Goal: Entertainment & Leisure: Consume media (video, audio)

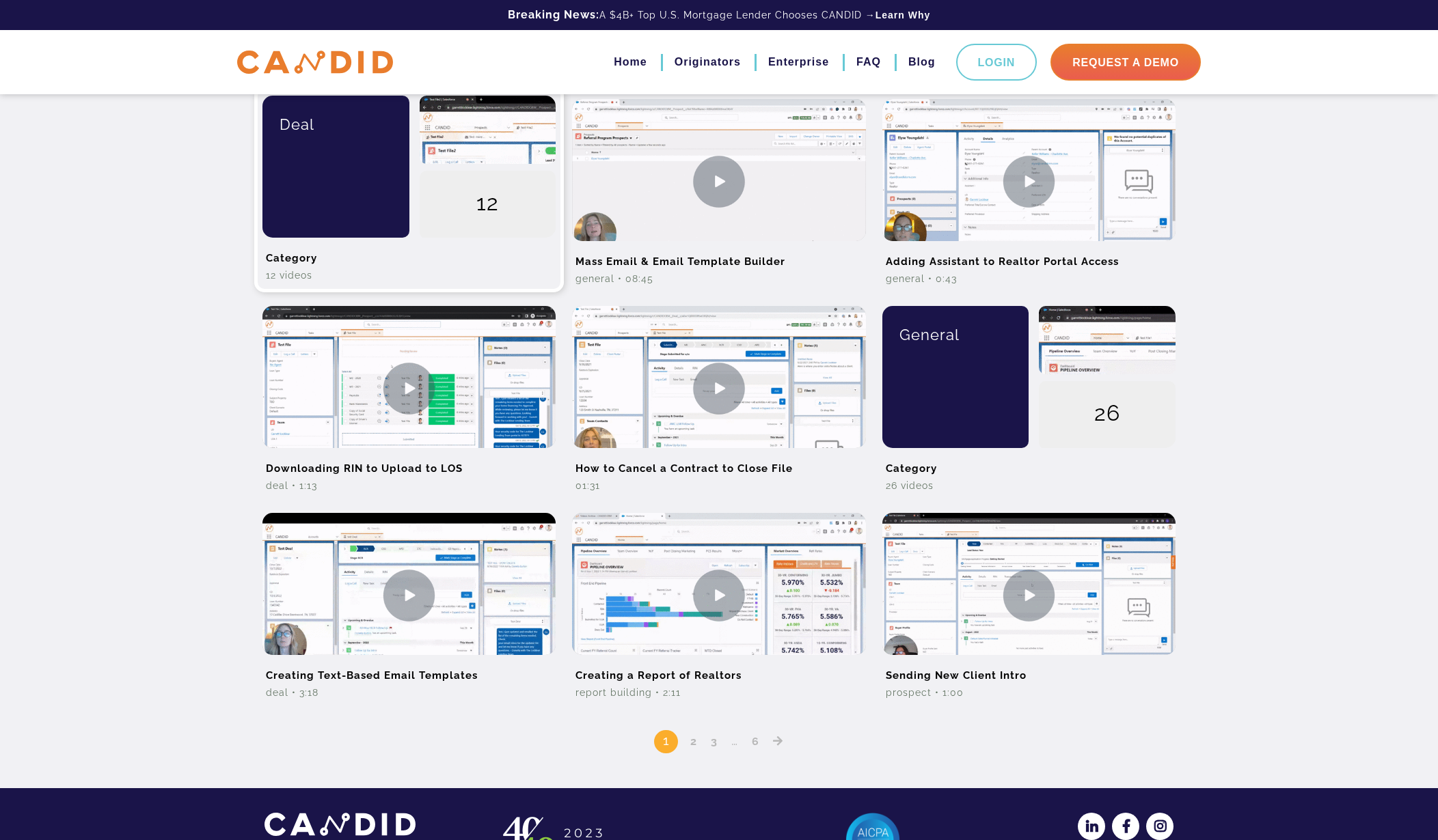
scroll to position [797, 0]
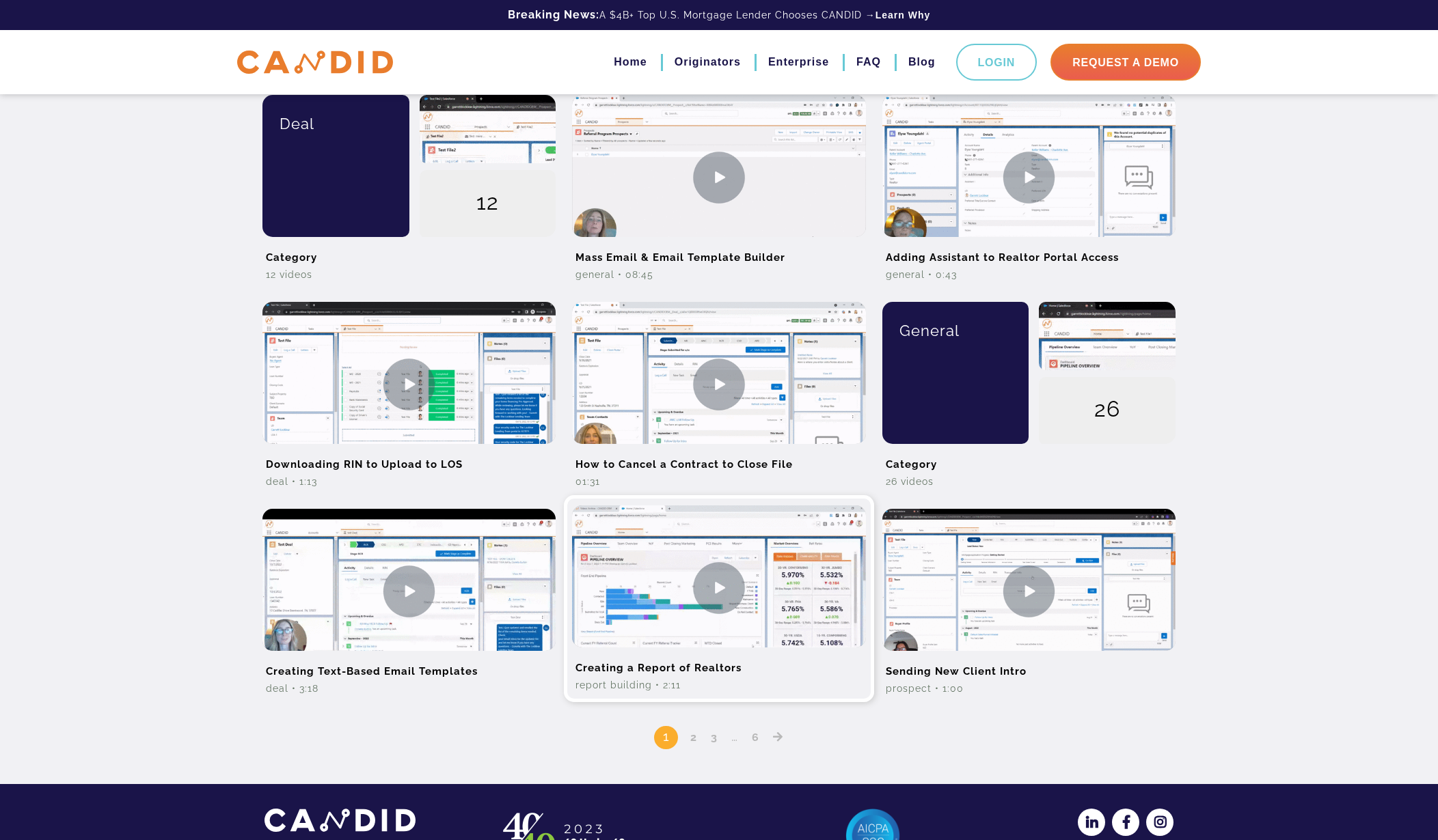
click at [726, 588] on img at bounding box center [718, 588] width 293 height 165
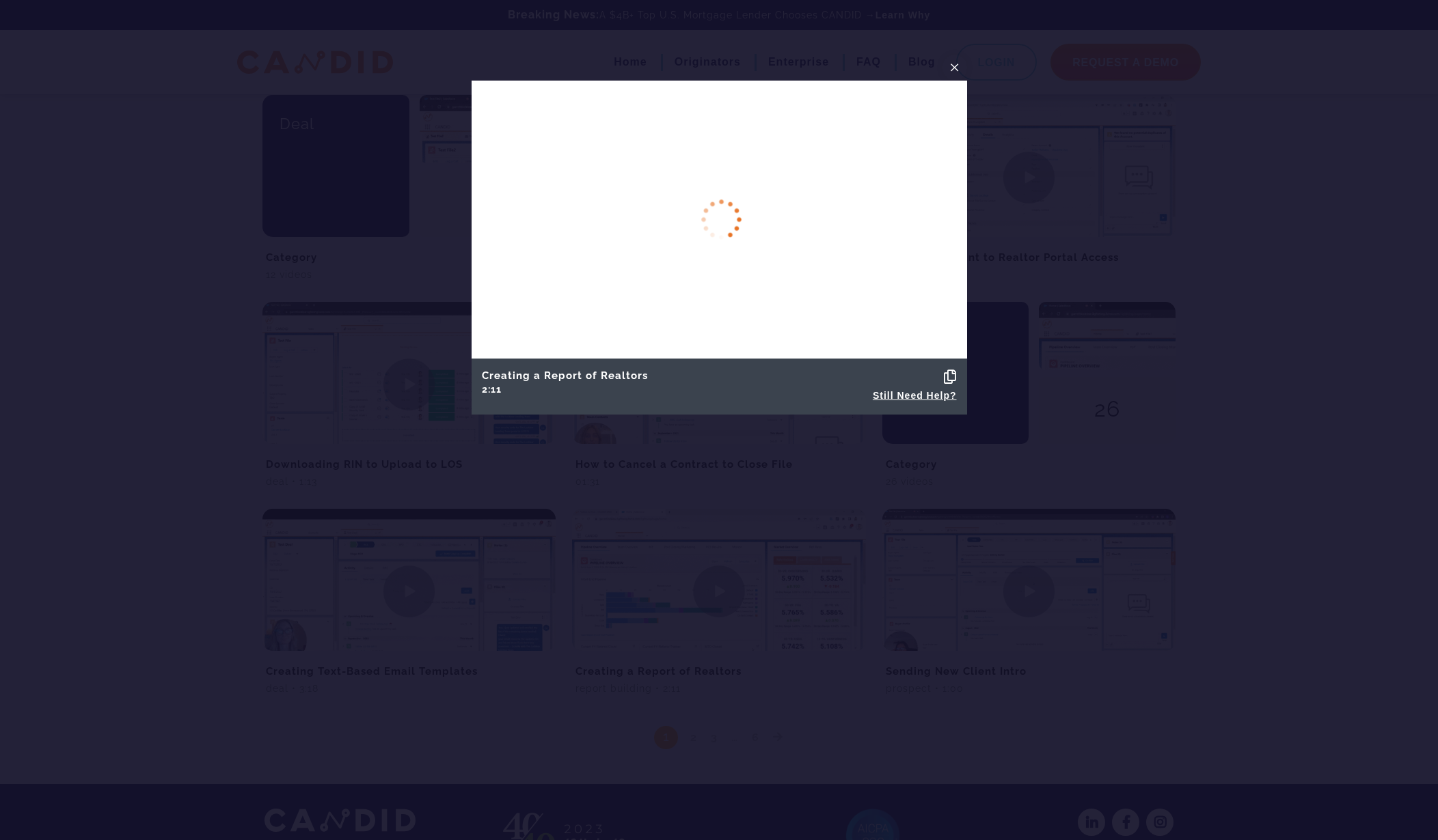
scroll to position [715, 0]
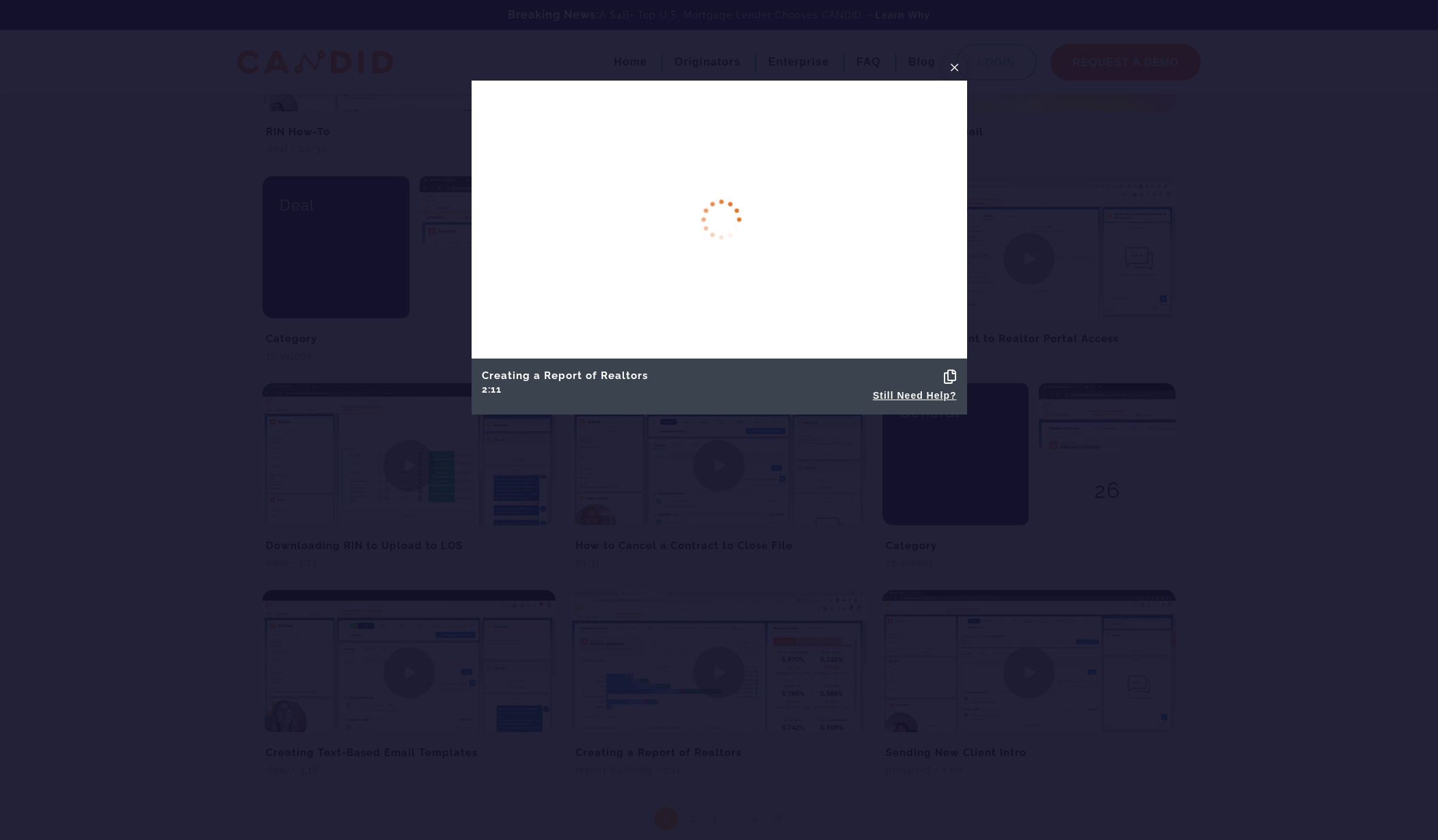
click at [955, 68] on span "×" at bounding box center [954, 67] width 11 height 21
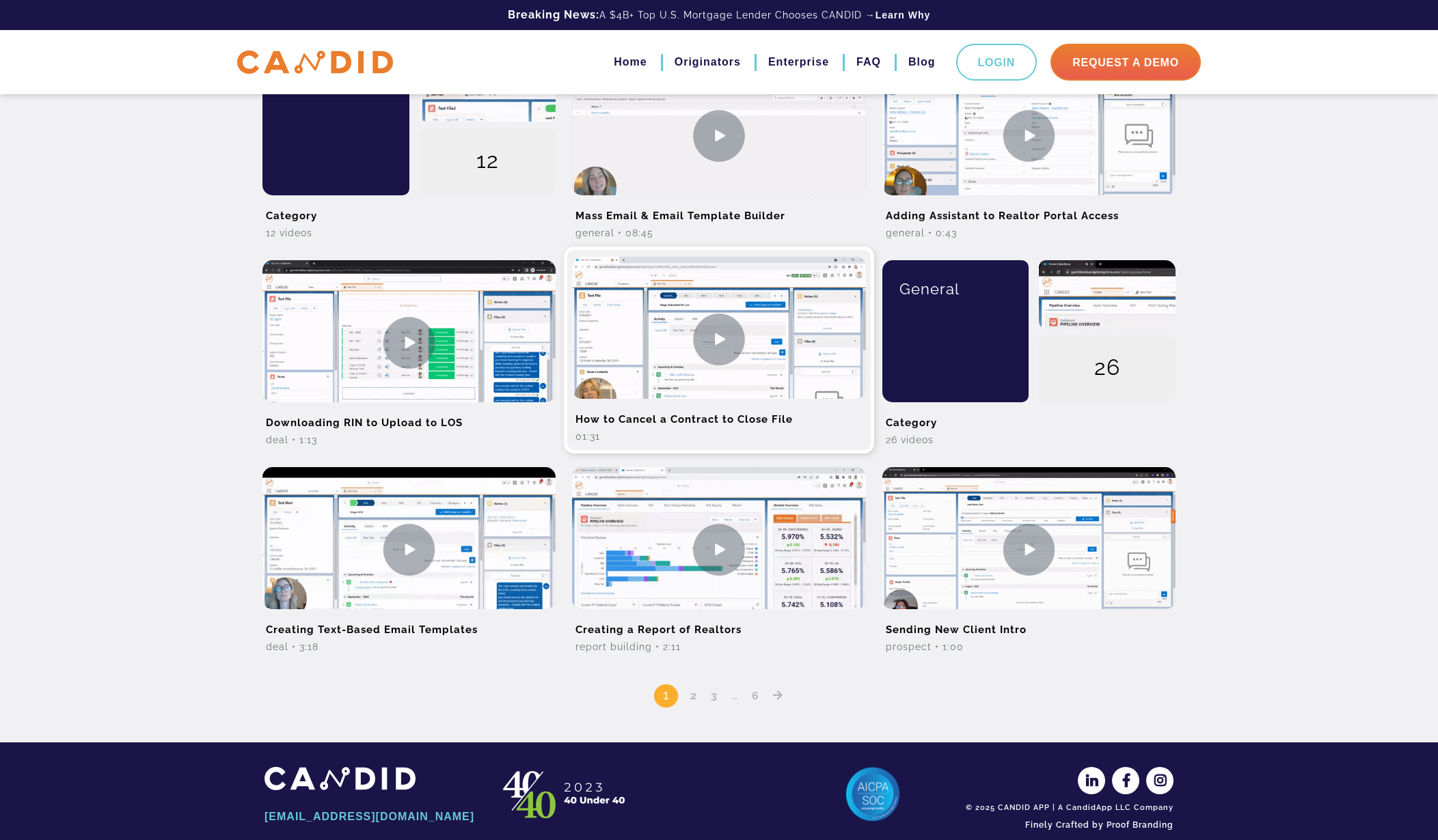
scroll to position [859, 0]
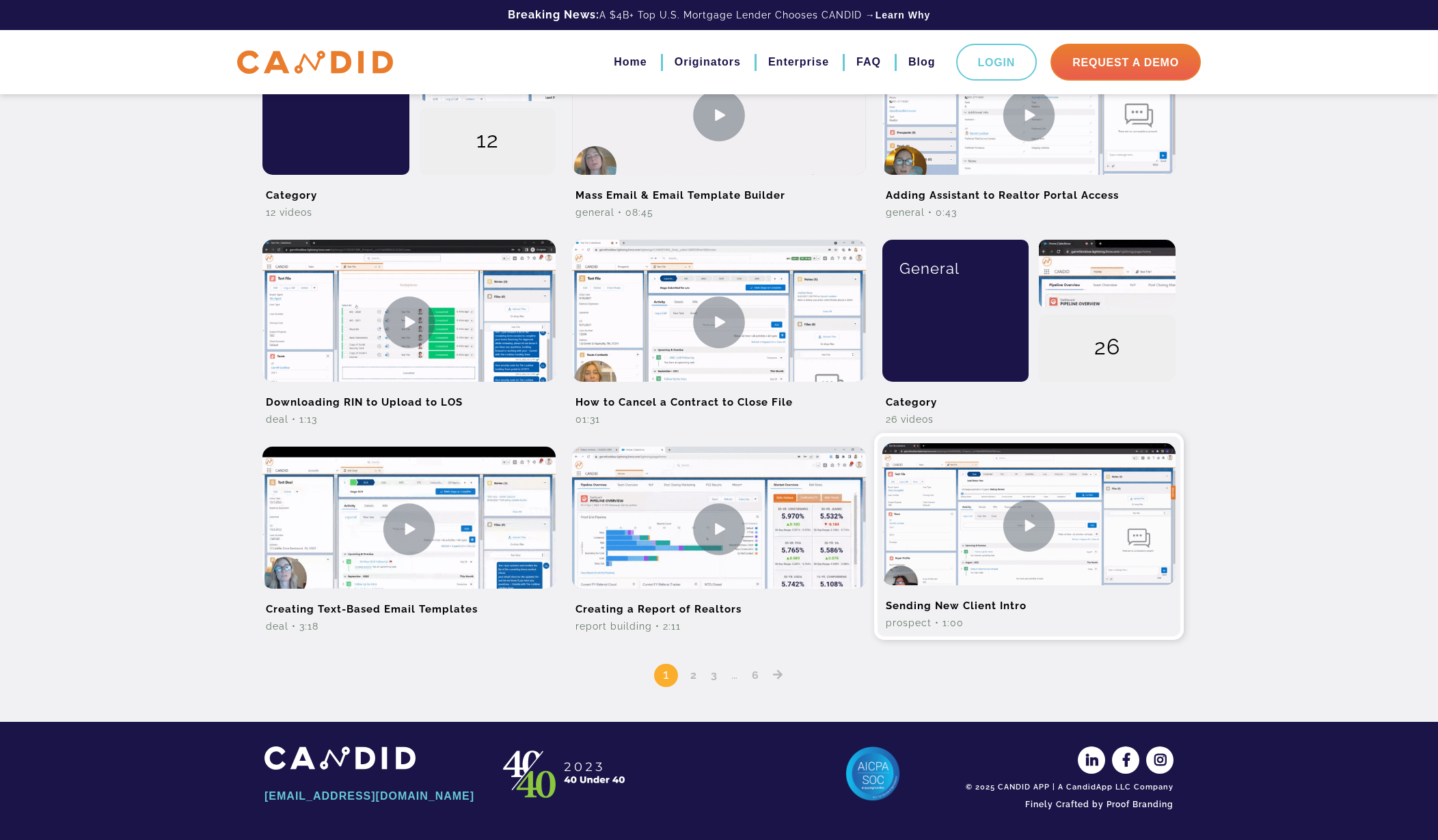
click at [1033, 536] on img at bounding box center [1028, 525] width 293 height 165
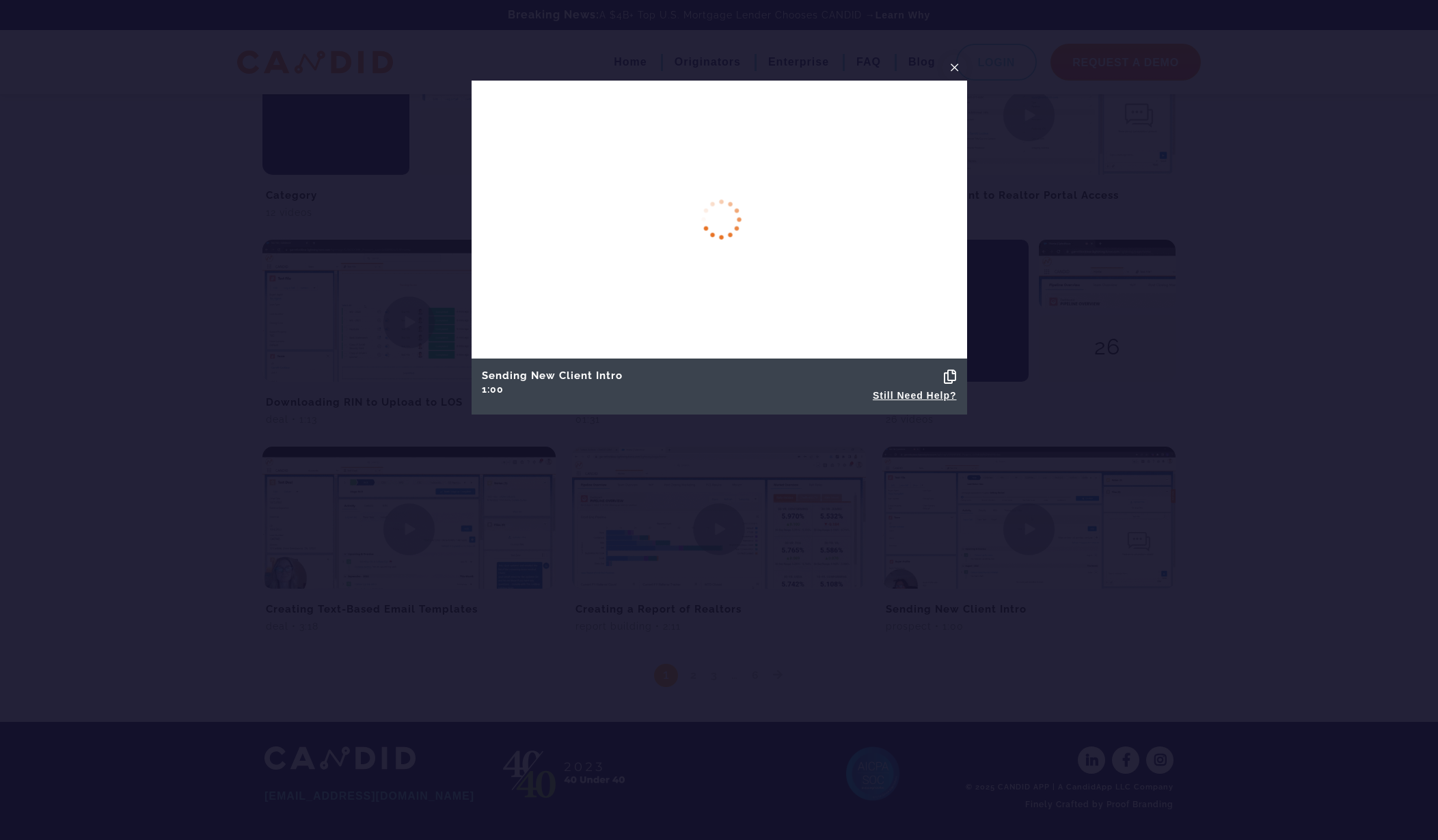
scroll to position [715, 0]
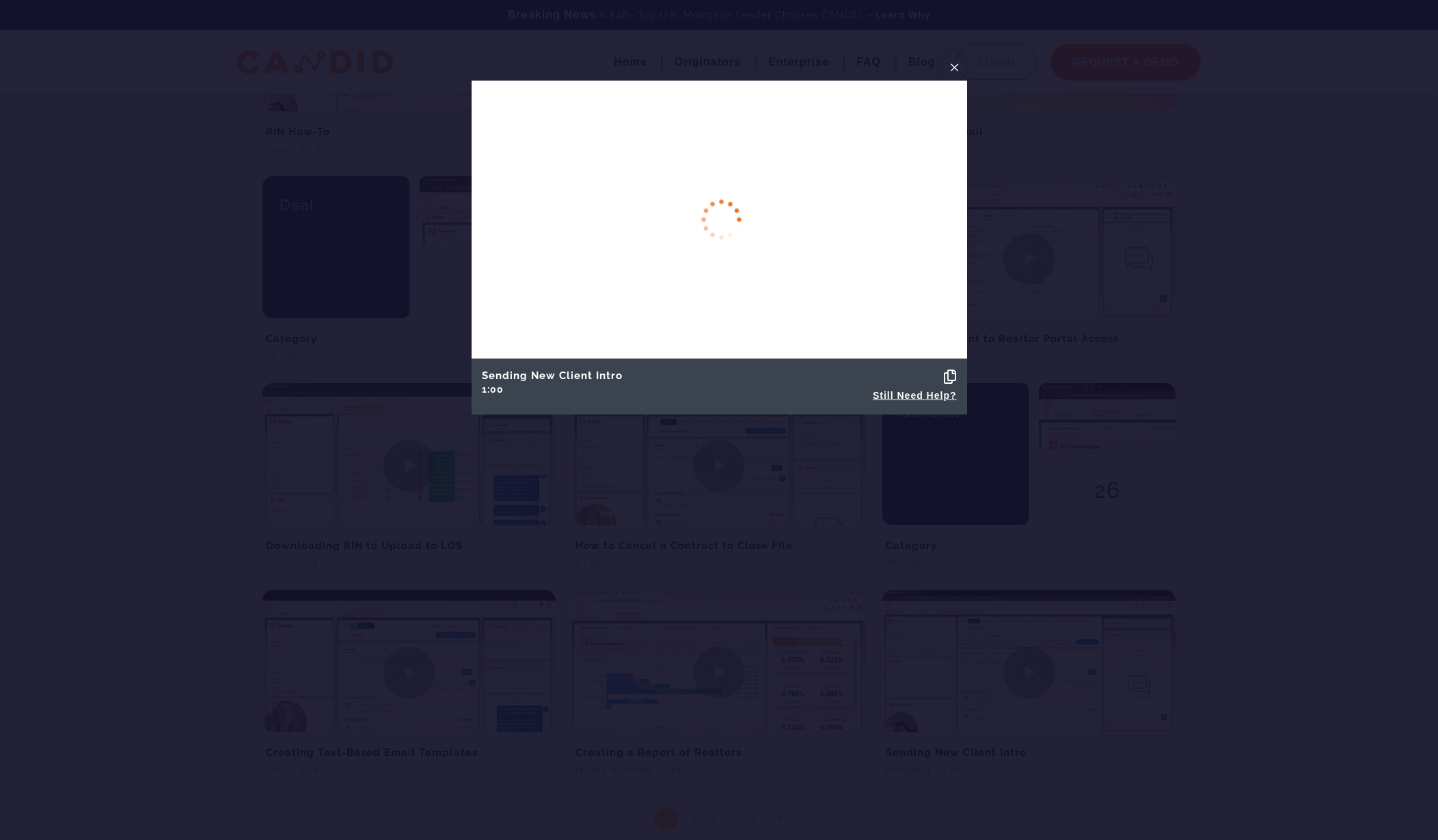
click at [956, 68] on span "×" at bounding box center [954, 67] width 11 height 21
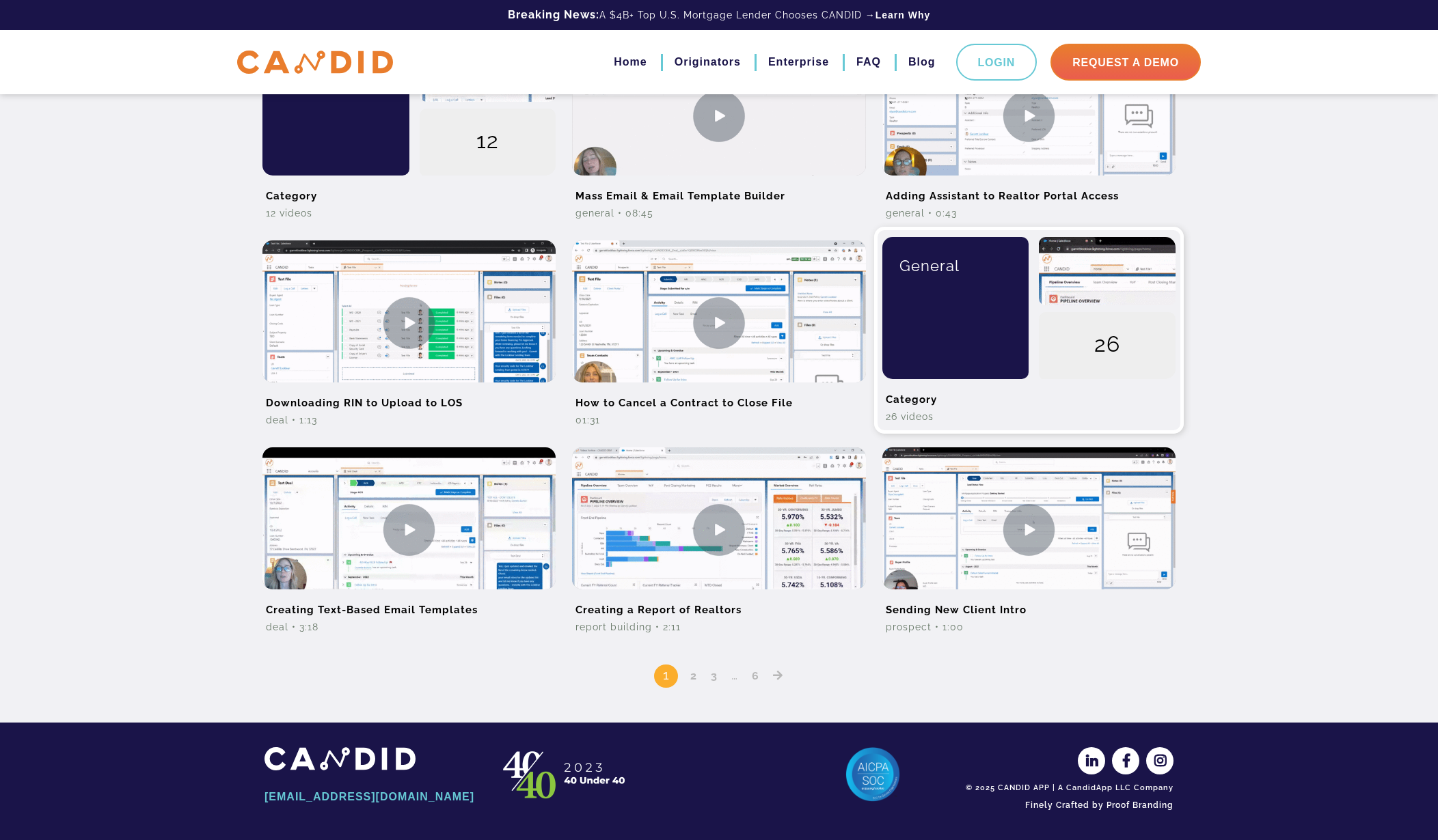
scroll to position [859, 0]
click at [777, 672] on icon "Posts pagination" at bounding box center [778, 675] width 10 height 11
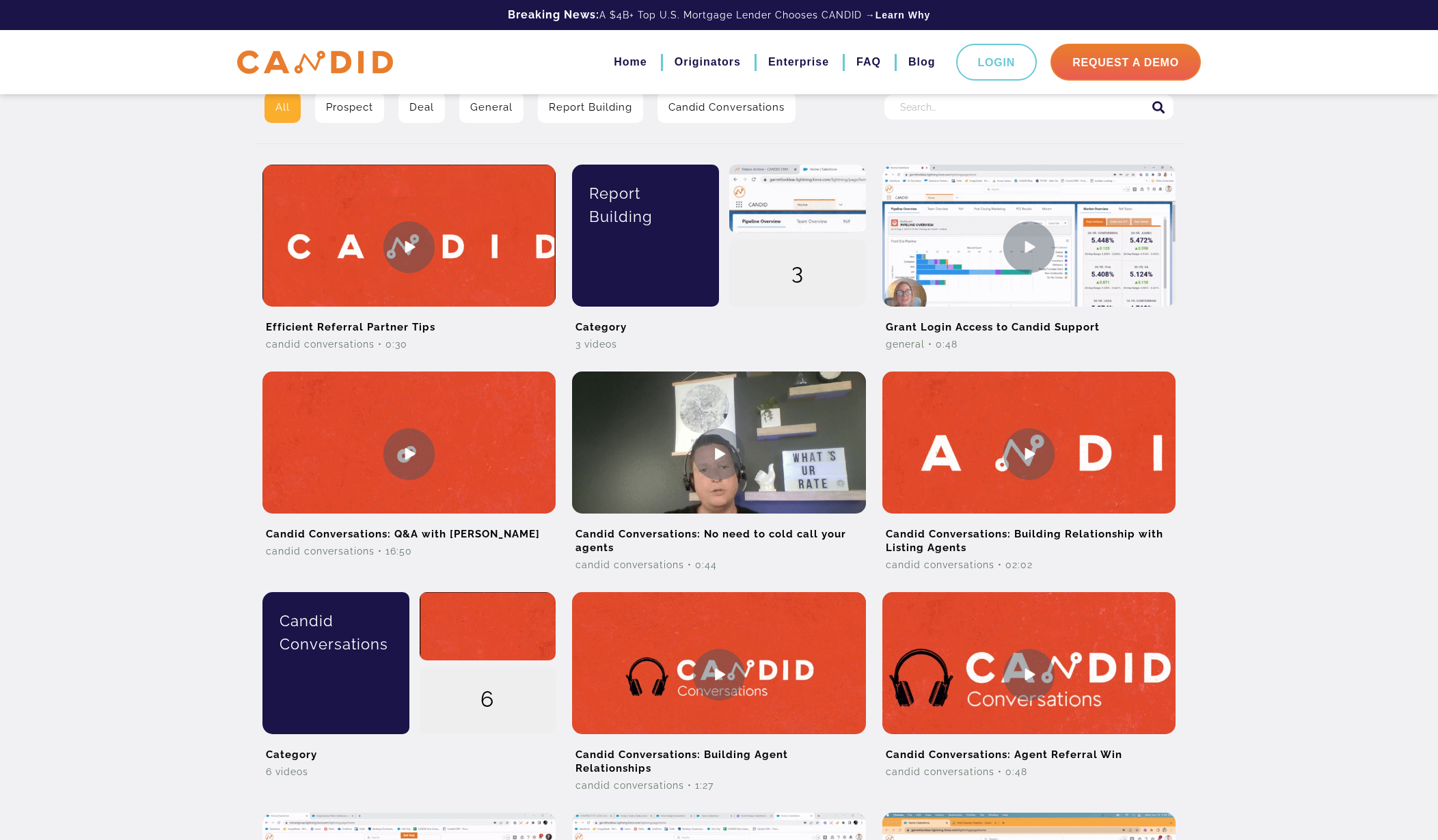
scroll to position [315, 0]
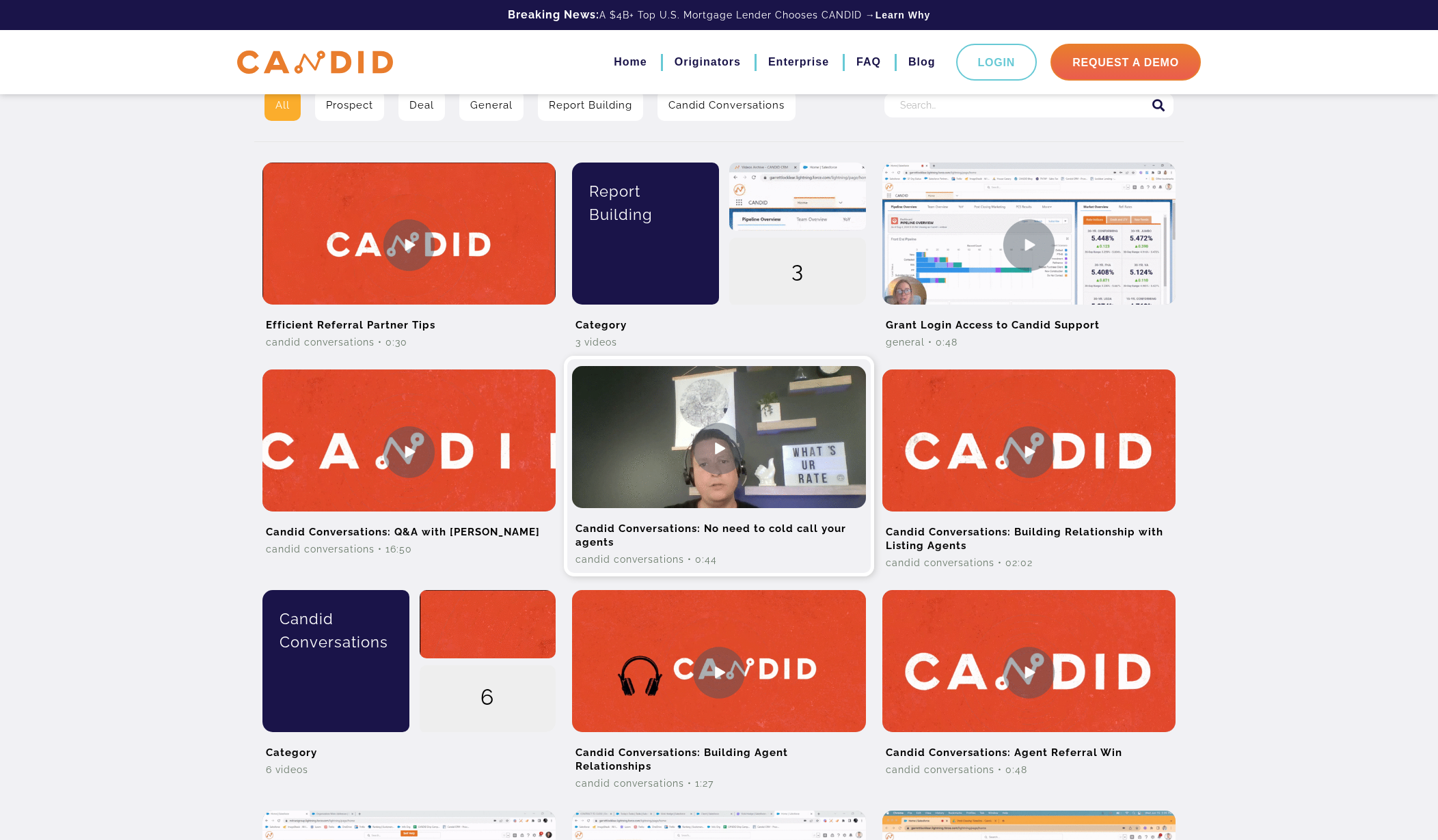
click at [709, 455] on img at bounding box center [718, 448] width 293 height 165
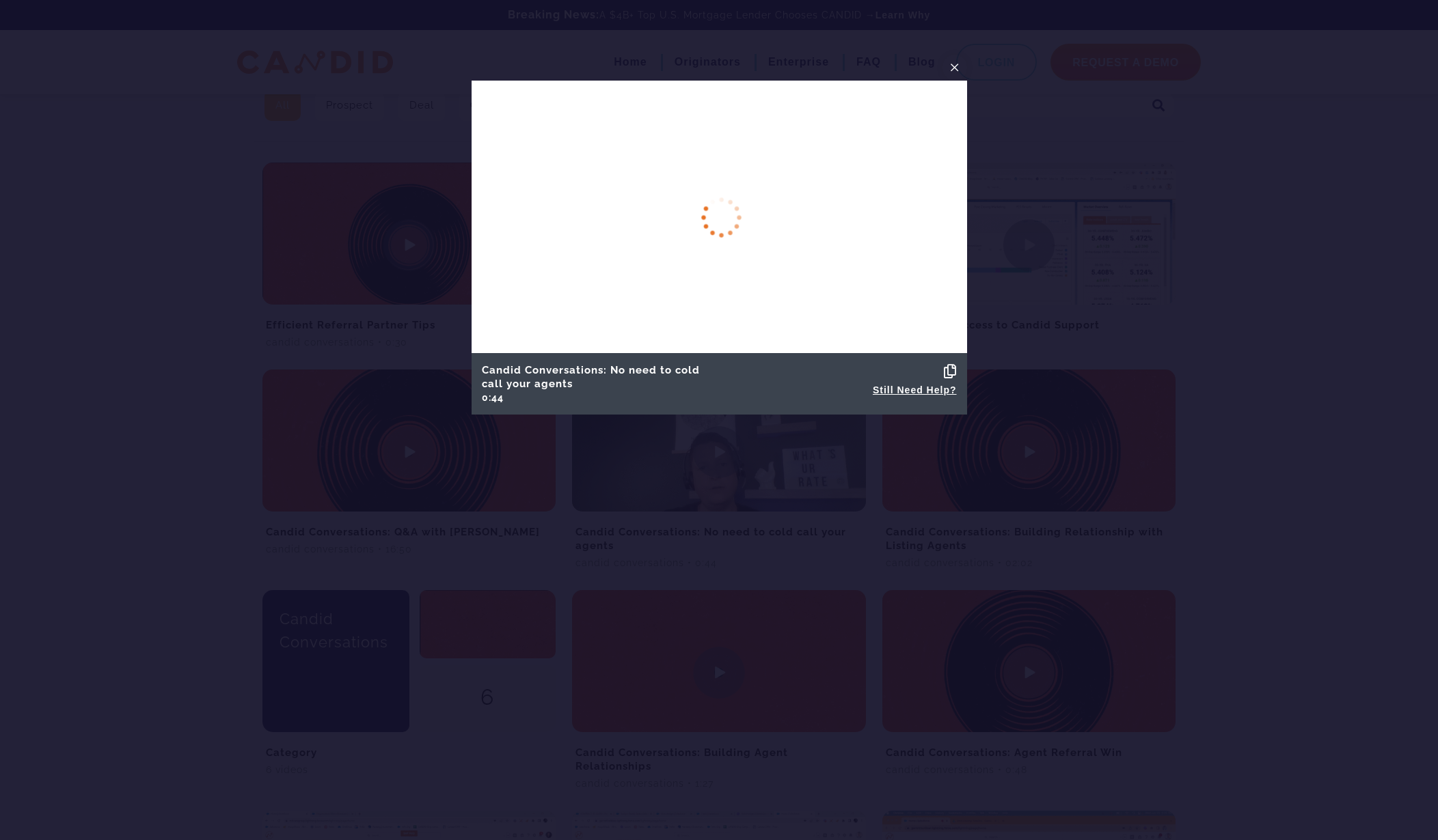
click at [1132, 239] on div at bounding box center [719, 420] width 1438 height 840
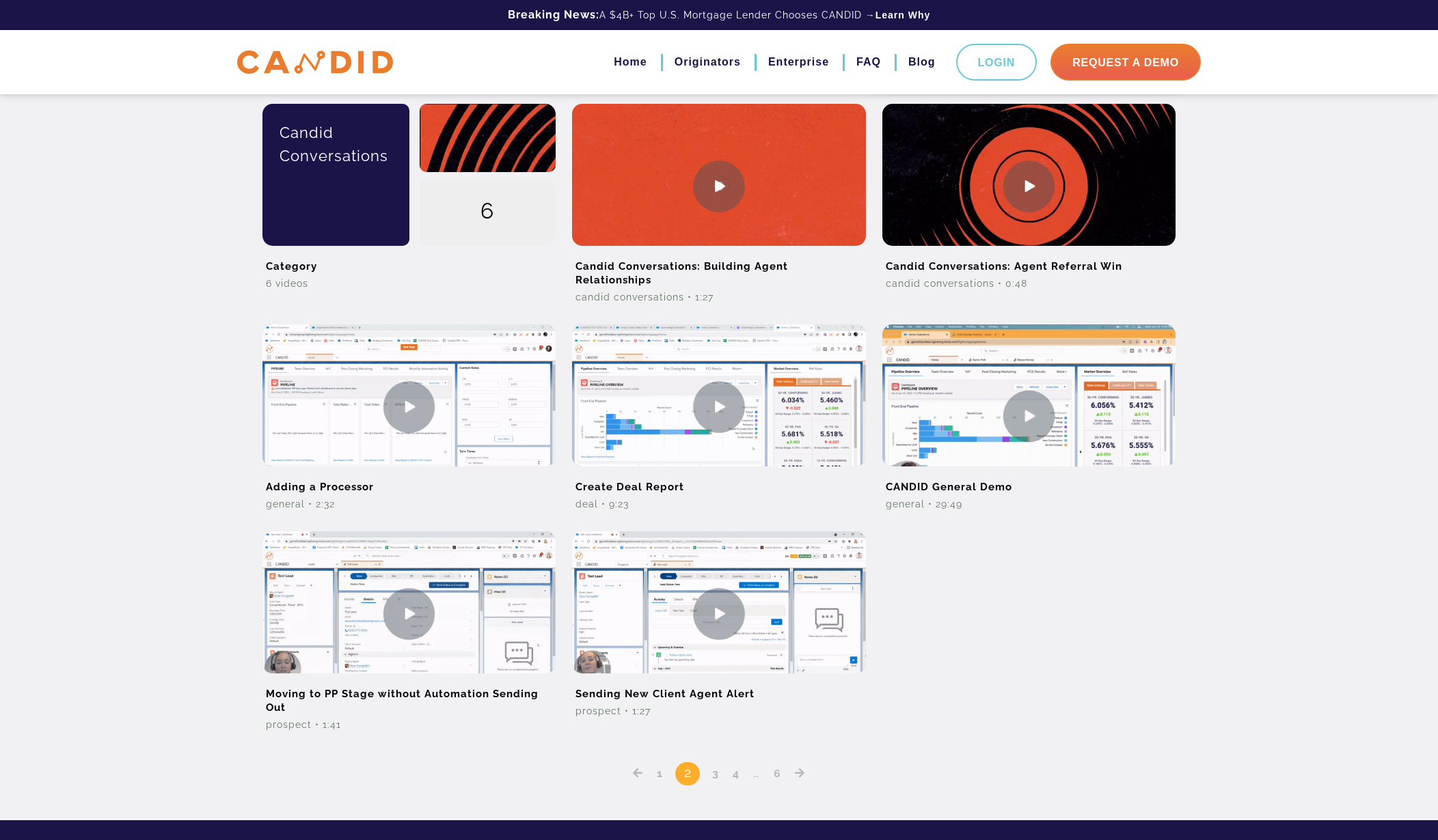
scroll to position [806, 0]
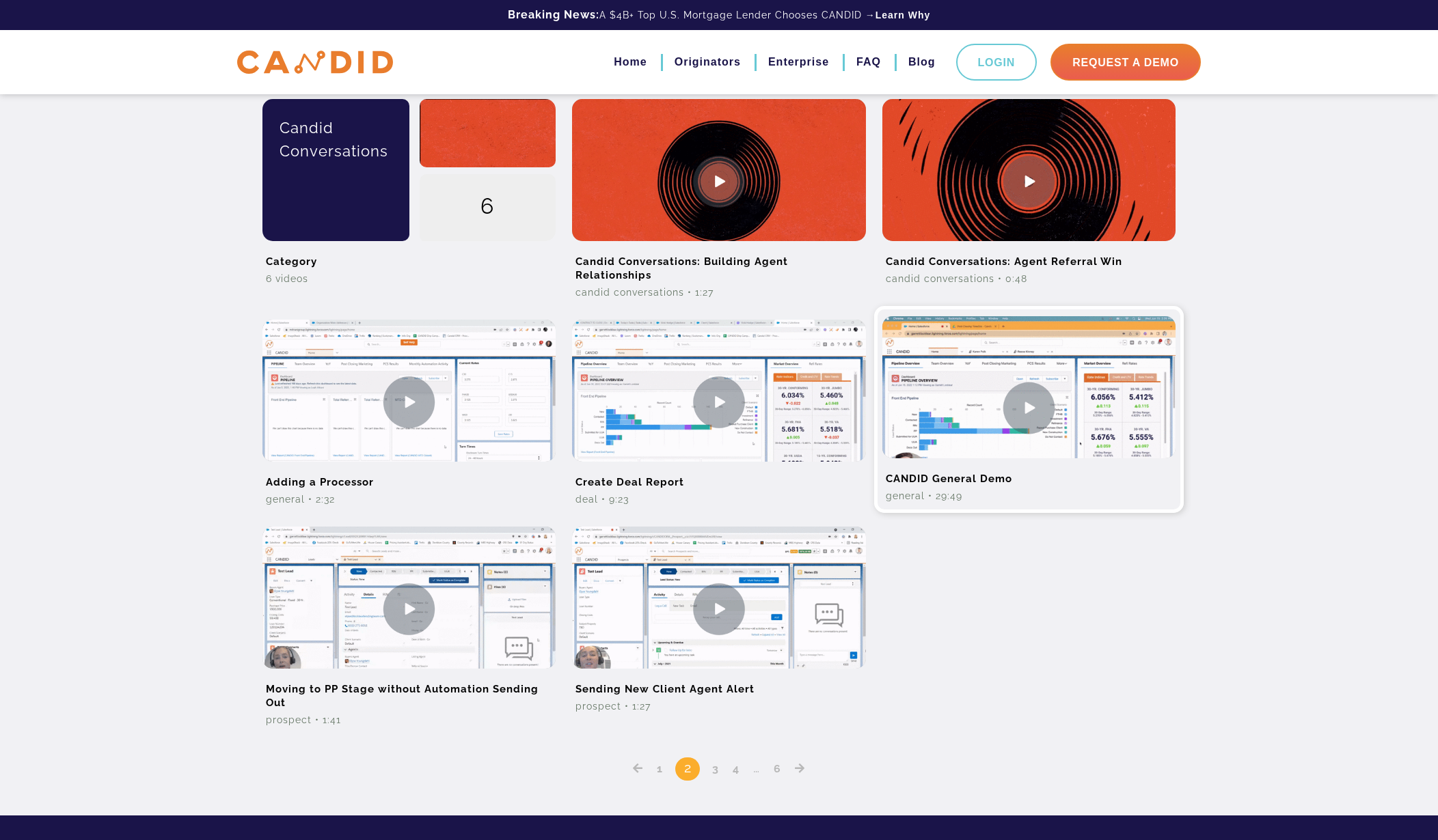
click at [1026, 407] on img at bounding box center [1028, 407] width 293 height 183
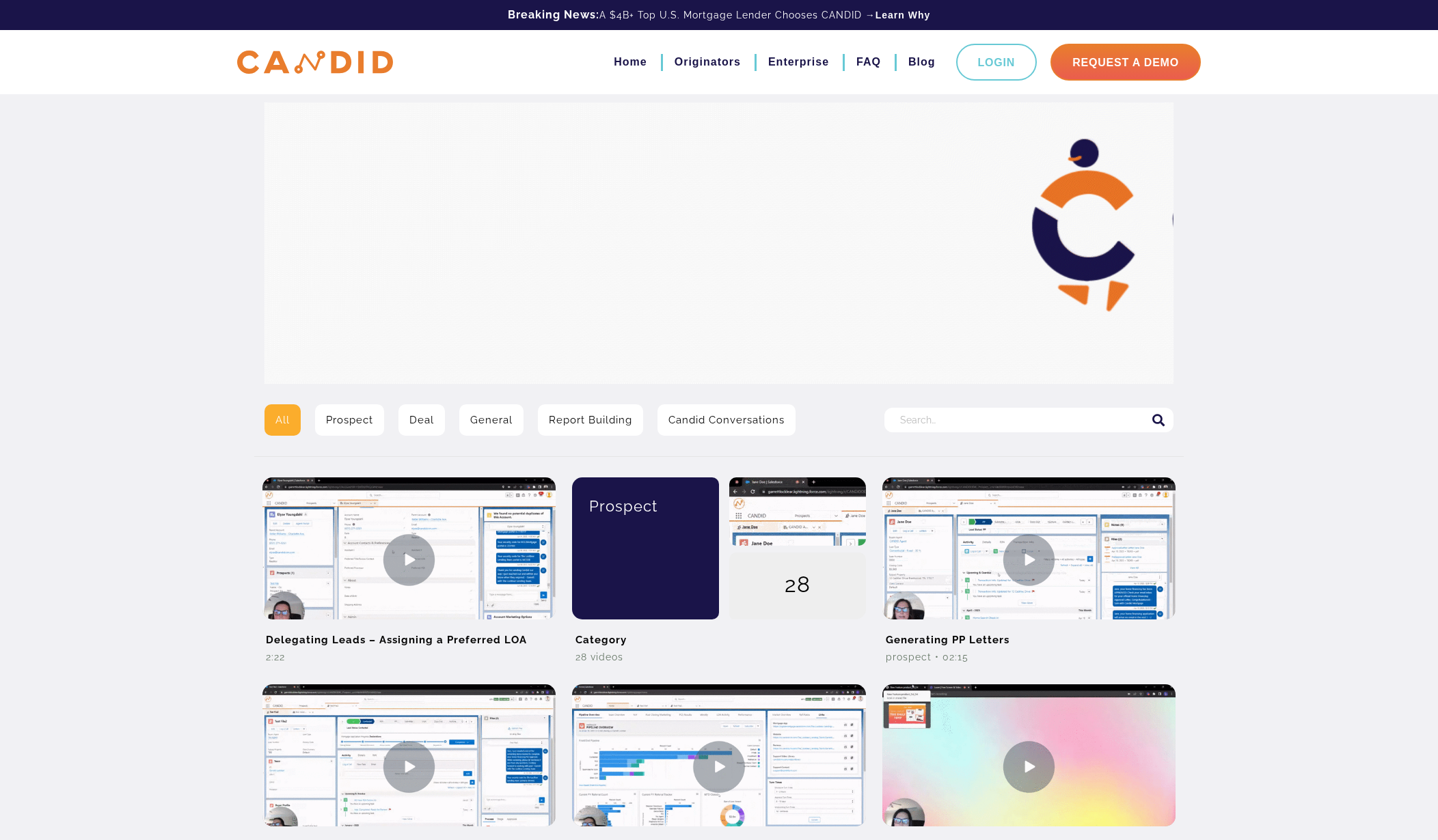
click at [351, 418] on link "Prospect" at bounding box center [349, 420] width 69 height 31
